Goal: Navigation & Orientation: Find specific page/section

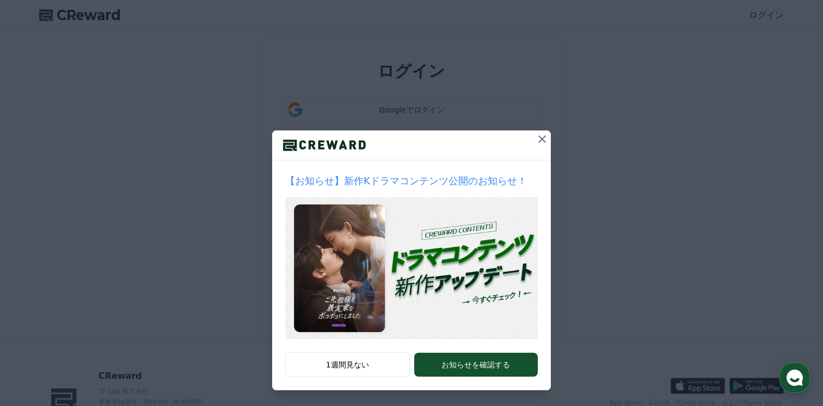
click at [329, 84] on div "【お知らせ】新作Kドラマコンテンツ公開のお知らせ！ 1週間見ない お知らせを確認する" at bounding box center [411, 204] width 823 height 408
click at [537, 139] on icon at bounding box center [541, 139] width 13 height 13
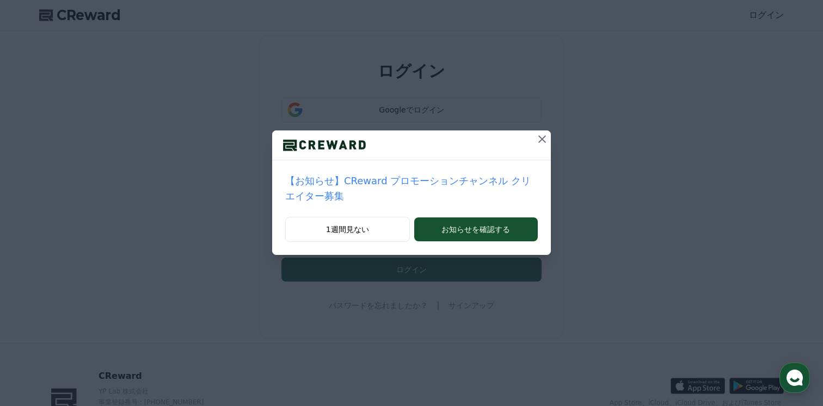
click at [539, 142] on icon at bounding box center [542, 139] width 8 height 8
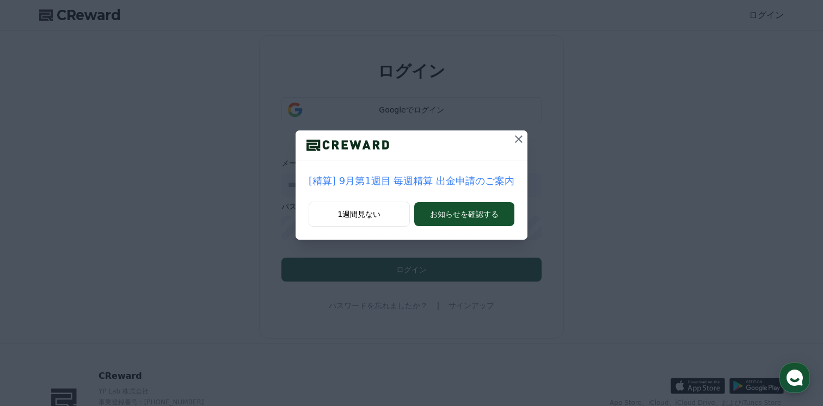
click at [518, 140] on icon at bounding box center [519, 139] width 8 height 8
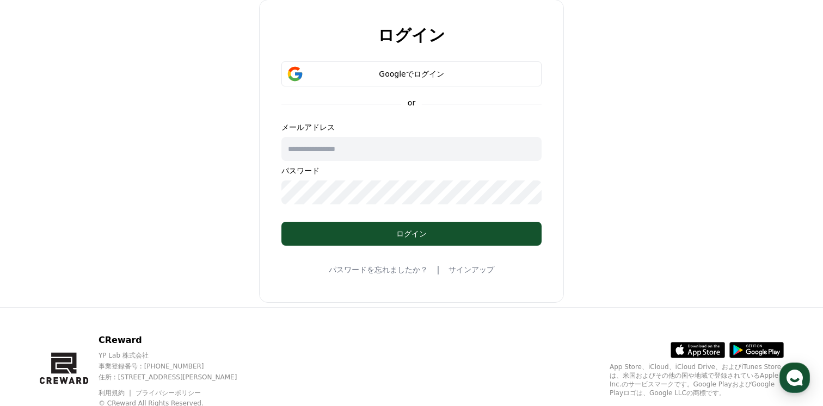
scroll to position [72, 0]
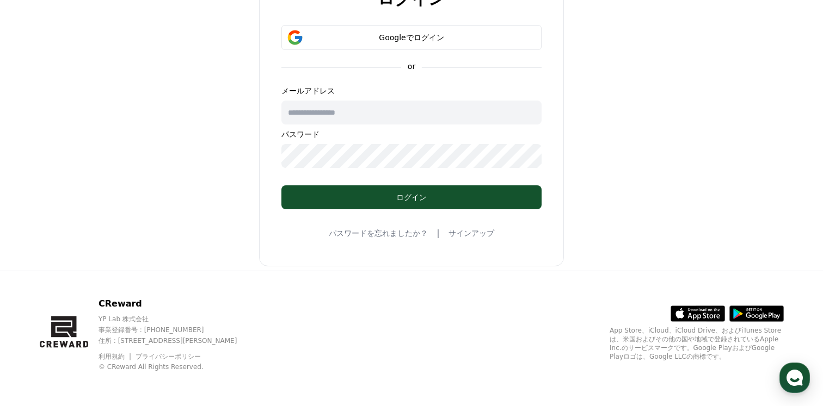
click at [67, 329] on polygon at bounding box center [63, 327] width 25 height 21
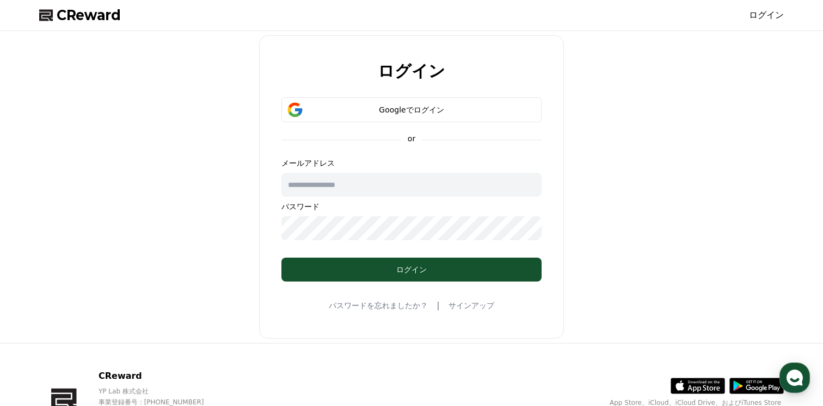
click at [89, 9] on span "CReward" at bounding box center [89, 15] width 64 height 17
